Goal: Task Accomplishment & Management: Manage account settings

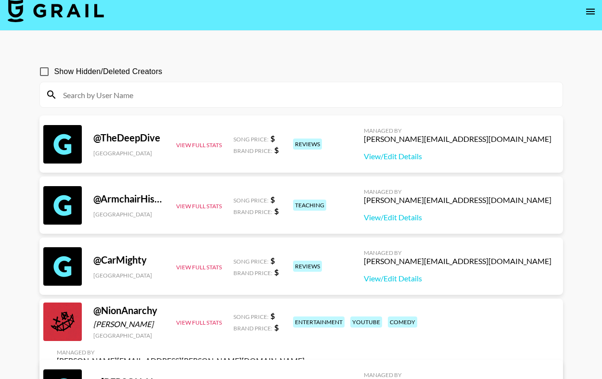
scroll to position [7, 0]
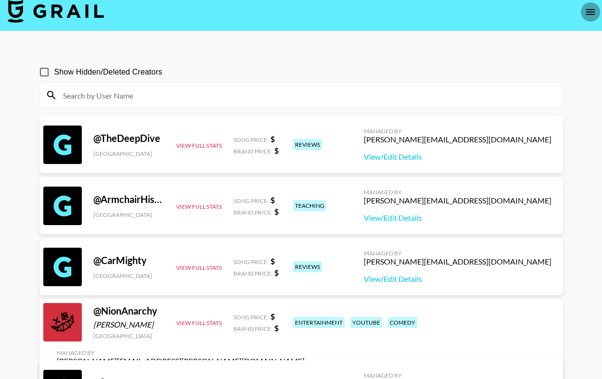
click at [594, 14] on icon "open drawer" at bounding box center [590, 12] width 12 height 12
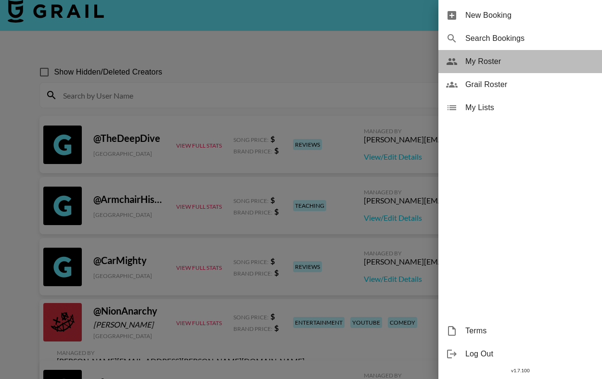
click at [524, 63] on span "My Roster" at bounding box center [529, 62] width 129 height 12
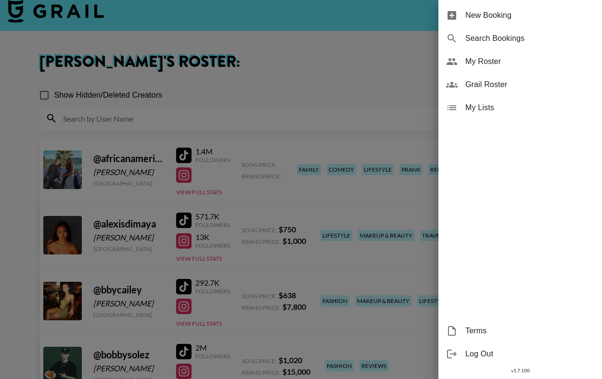
click at [295, 93] on div at bounding box center [301, 189] width 602 height 379
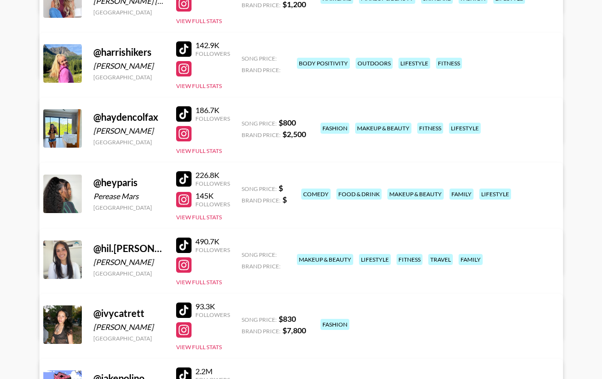
scroll to position [969, 0]
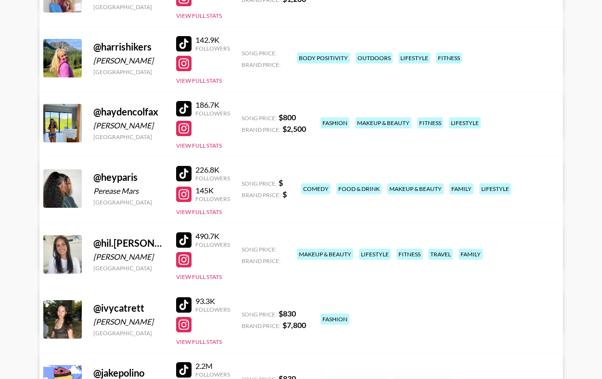
click at [304, 182] on link "View/Edit Details" at bounding box center [181, 187] width 248 height 10
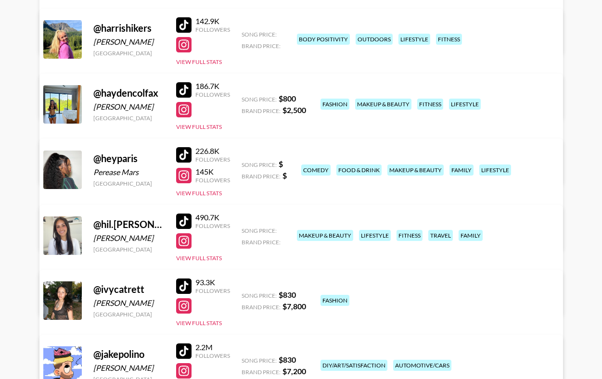
scroll to position [994, 0]
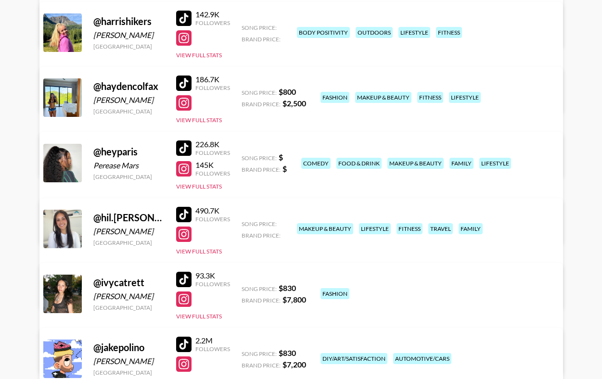
click at [181, 85] on div at bounding box center [183, 83] width 15 height 15
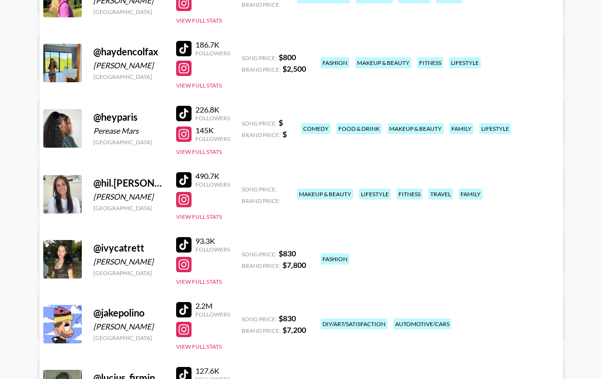
scroll to position [1036, 0]
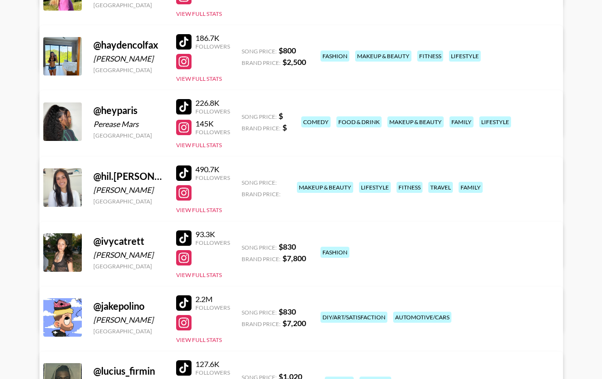
click at [180, 44] on div at bounding box center [183, 41] width 15 height 15
click at [187, 65] on div at bounding box center [183, 61] width 15 height 15
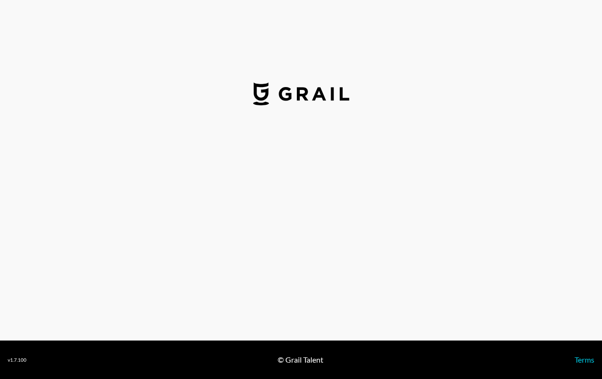
select select "USD"
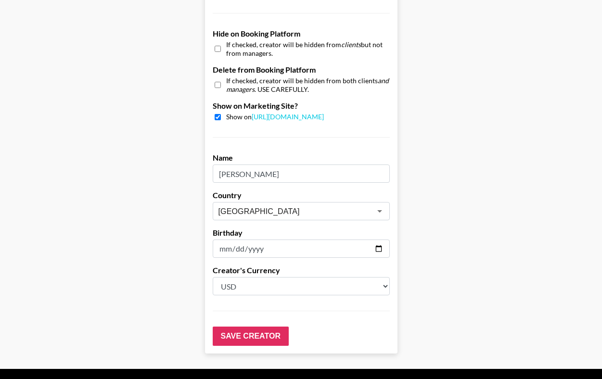
scroll to position [926, 0]
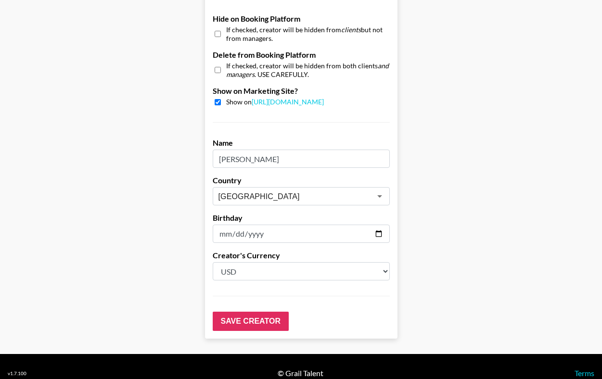
click at [273, 225] on input "2001-10-27" at bounding box center [301, 234] width 177 height 18
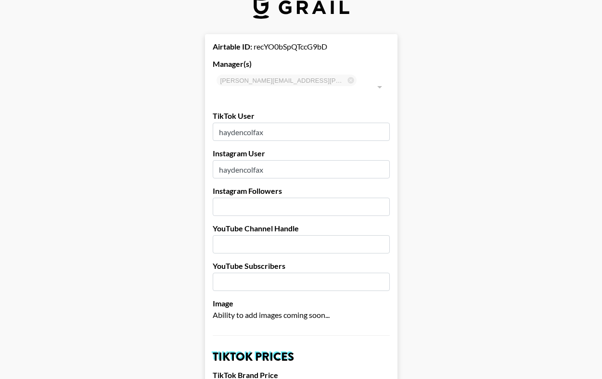
scroll to position [0, 0]
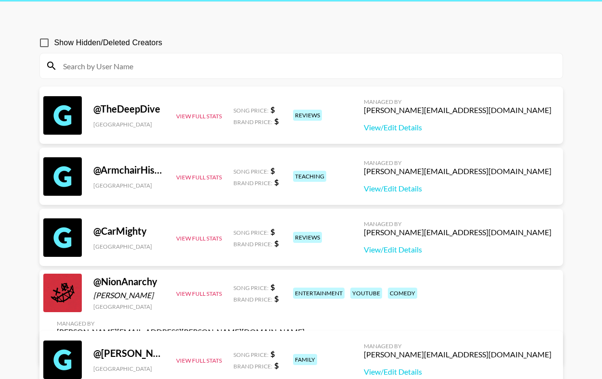
scroll to position [15, 0]
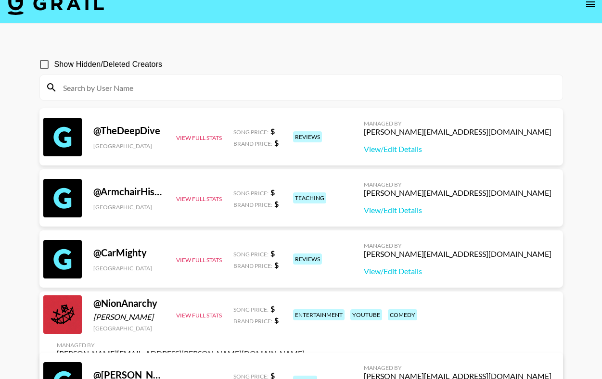
click at [590, 10] on button "open drawer" at bounding box center [590, 4] width 19 height 19
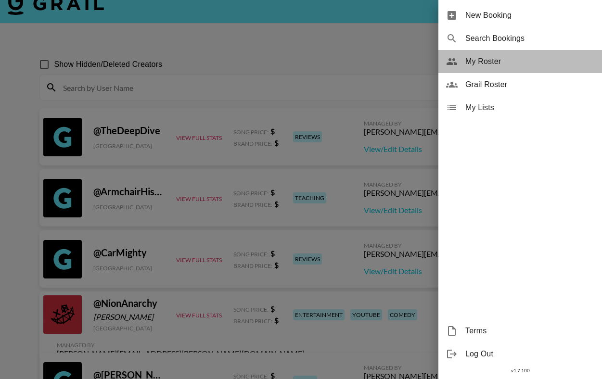
click at [539, 63] on span "My Roster" at bounding box center [529, 62] width 129 height 12
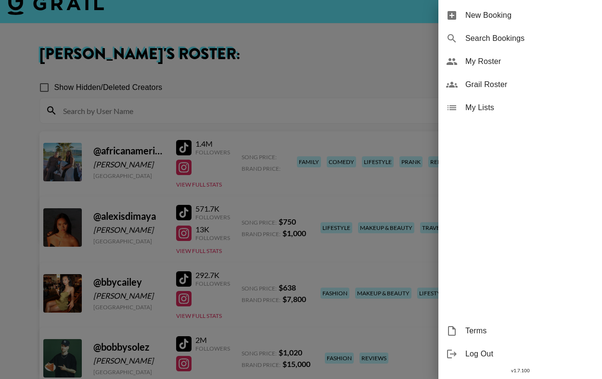
click at [307, 48] on div at bounding box center [301, 189] width 602 height 379
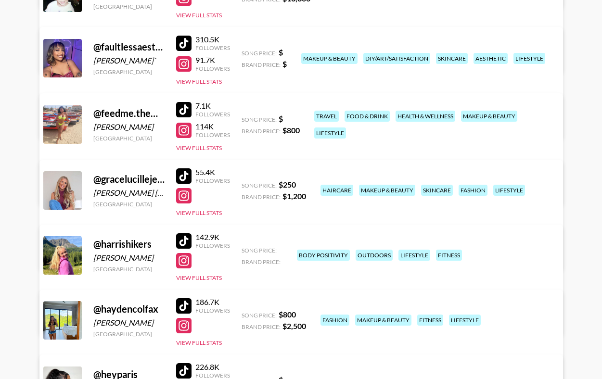
scroll to position [770, 0]
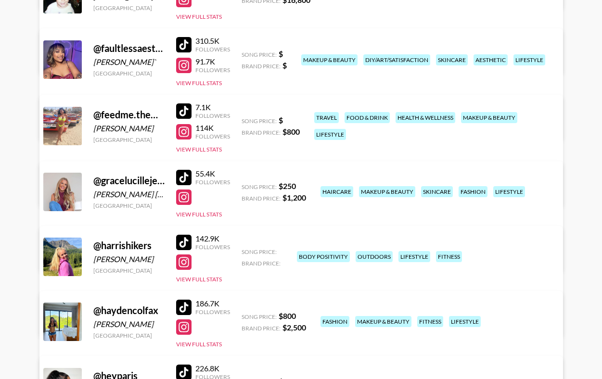
click at [304, 251] on link "View/Edit Details" at bounding box center [181, 256] width 248 height 10
click at [179, 177] on div at bounding box center [183, 177] width 15 height 15
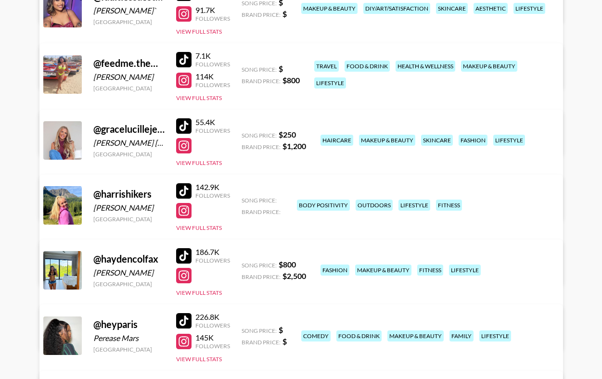
scroll to position [822, 0]
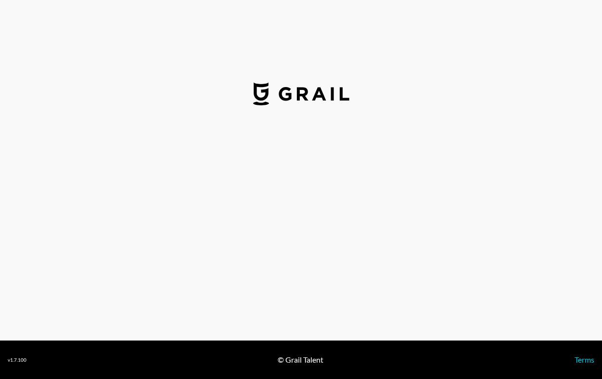
select select "USD"
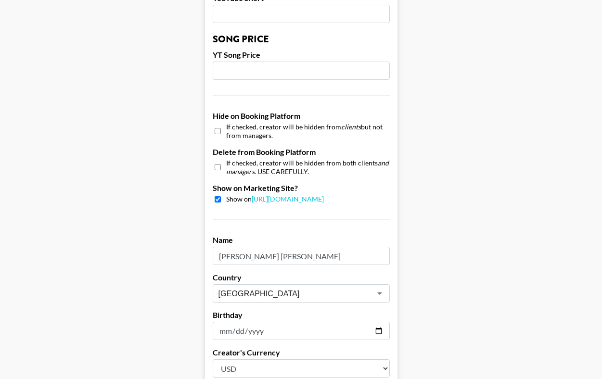
scroll to position [869, 0]
